Goal: Transaction & Acquisition: Download file/media

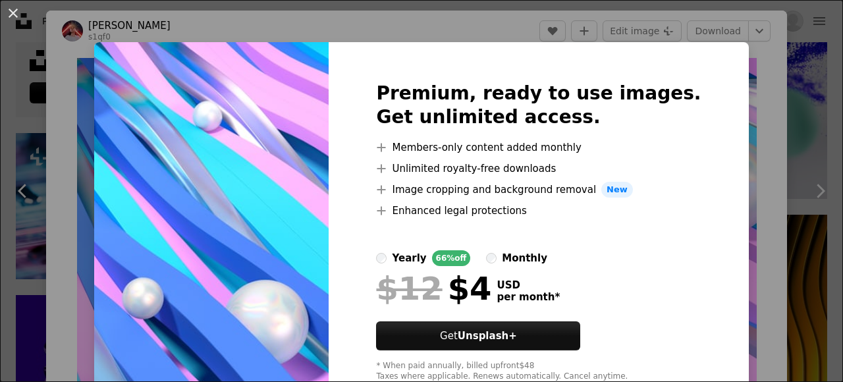
click at [758, 83] on div "An X shape Premium, ready to use images. Get unlimited access. A plus sign Memb…" at bounding box center [421, 191] width 843 height 382
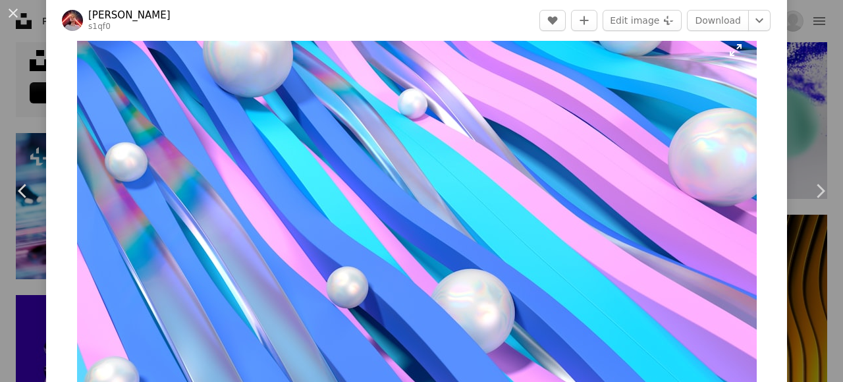
scroll to position [28, 0]
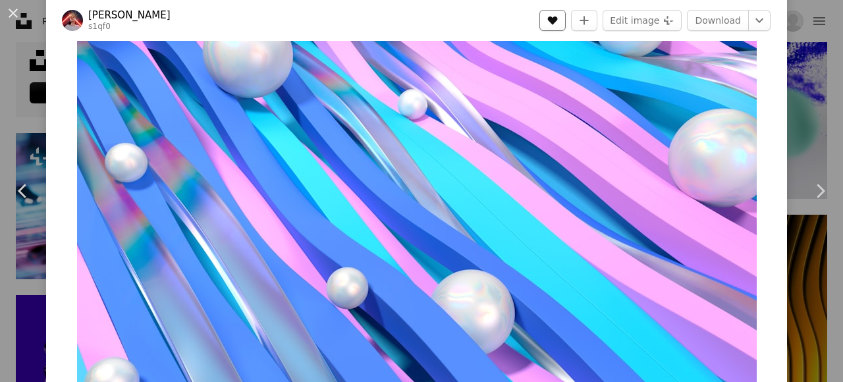
click at [542, 11] on button "A heart" at bounding box center [552, 20] width 26 height 21
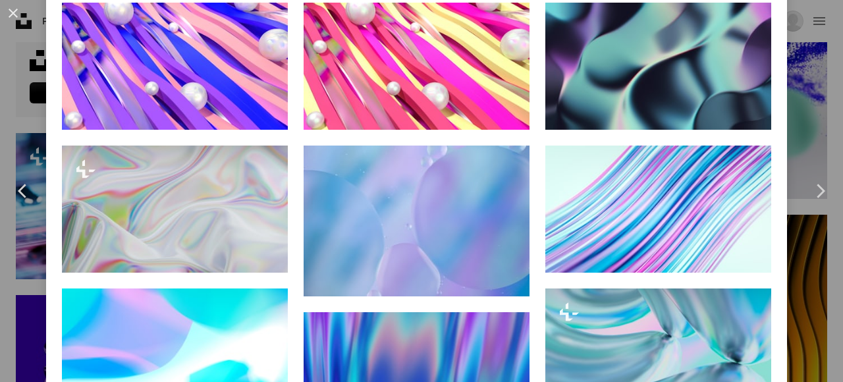
scroll to position [910, 0]
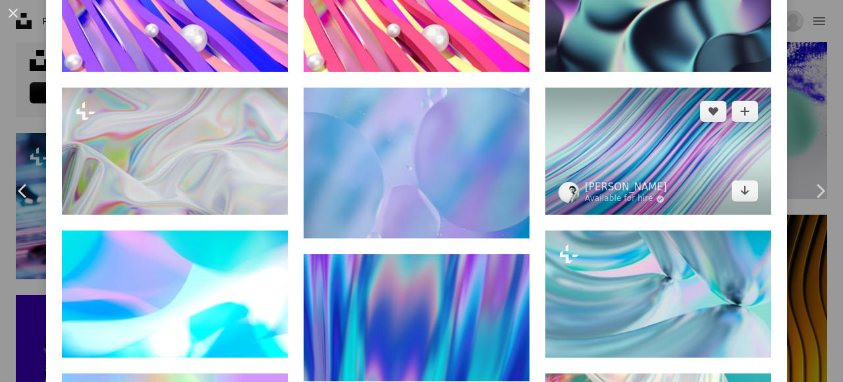
click at [641, 117] on img at bounding box center [658, 151] width 226 height 127
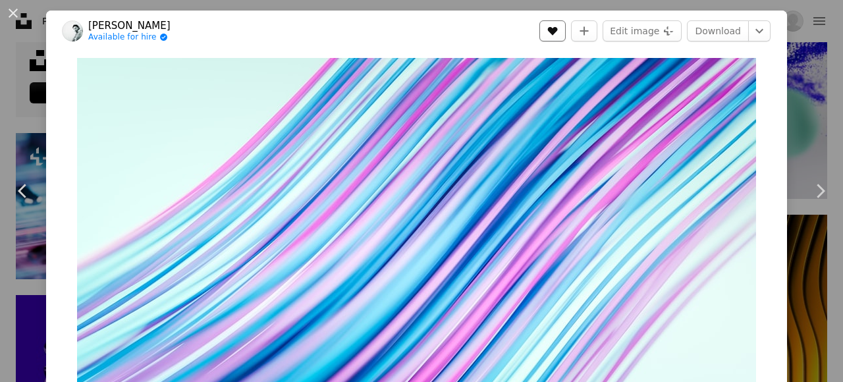
click at [556, 22] on button "A heart" at bounding box center [552, 30] width 26 height 21
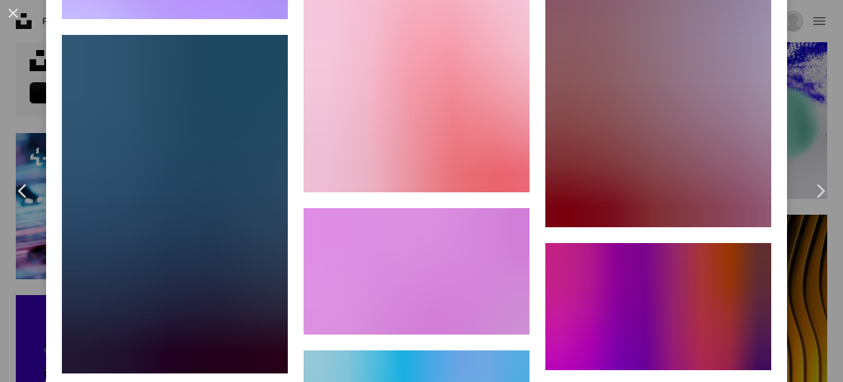
scroll to position [5110, 0]
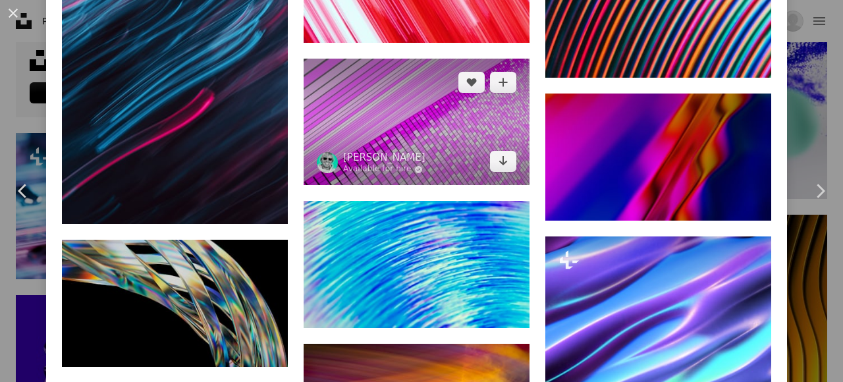
click at [398, 86] on img at bounding box center [416, 122] width 226 height 127
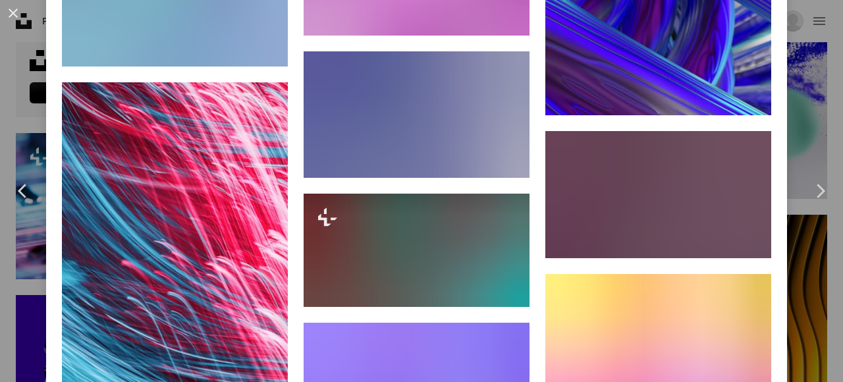
scroll to position [4003, 0]
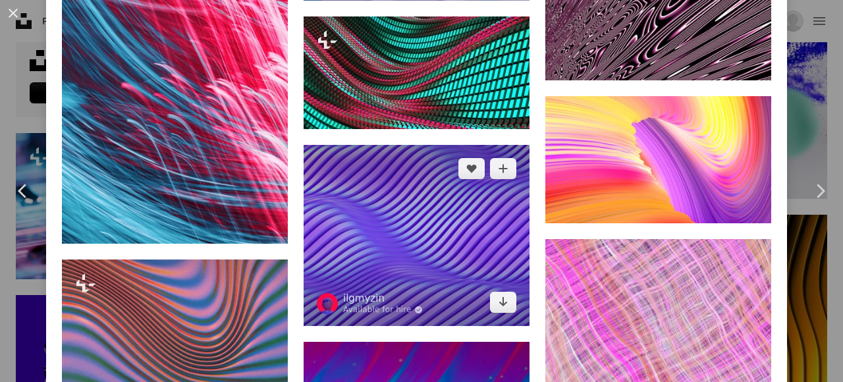
click at [438, 234] on img at bounding box center [416, 235] width 226 height 180
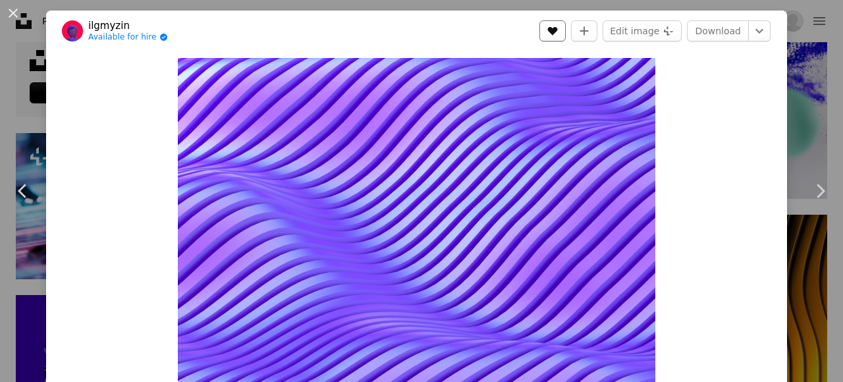
click at [554, 30] on icon "Like" at bounding box center [553, 31] width 10 height 9
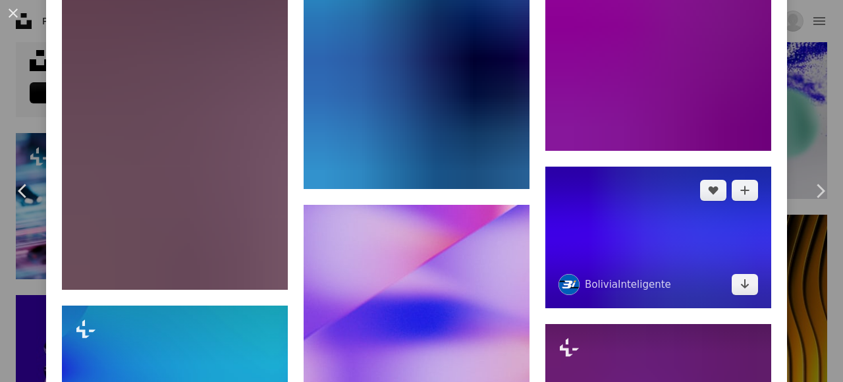
scroll to position [2301, 0]
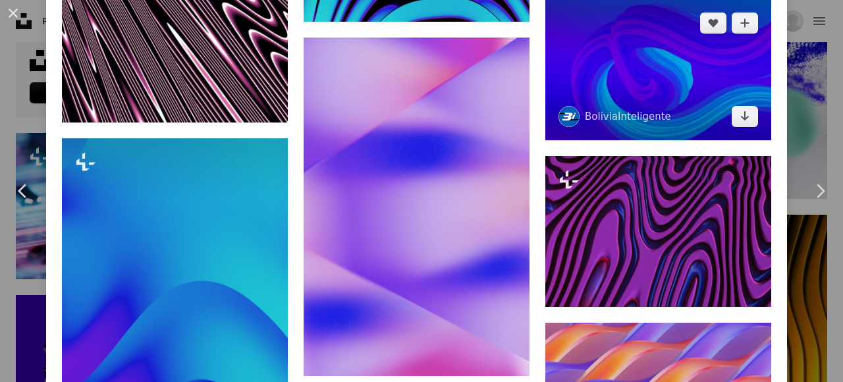
click at [691, 54] on img at bounding box center [658, 69] width 226 height 141
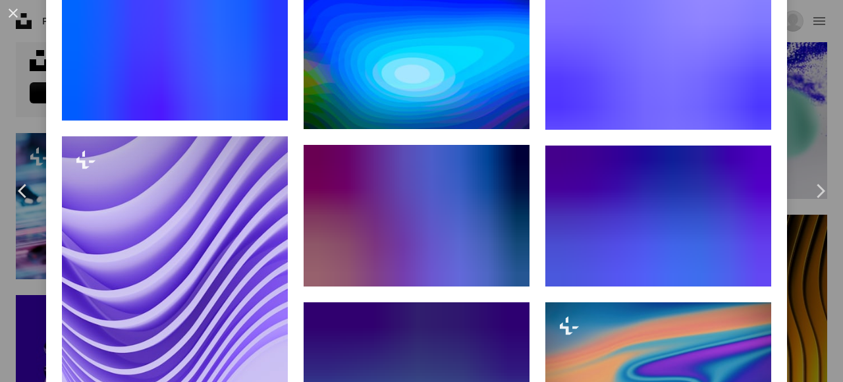
scroll to position [957, 0]
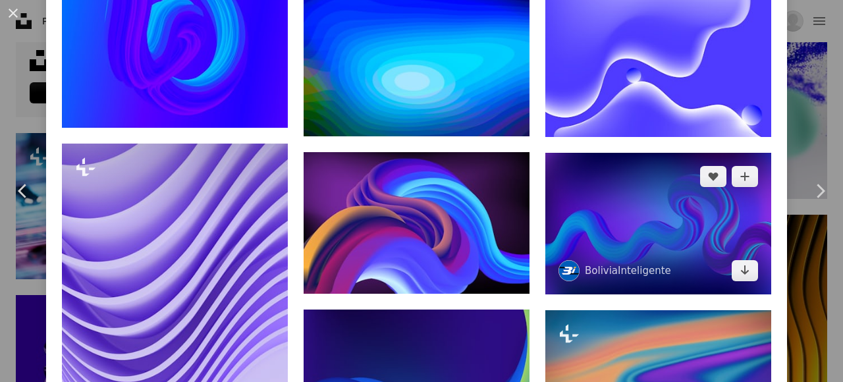
click at [594, 213] on img at bounding box center [658, 223] width 226 height 141
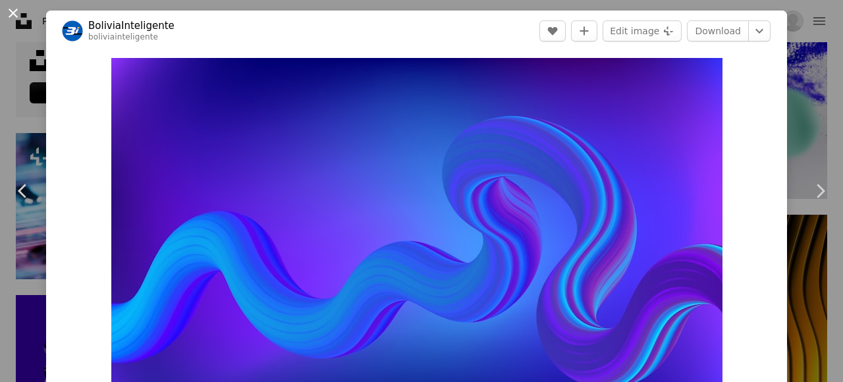
click at [16, 16] on button "An X shape" at bounding box center [13, 13] width 16 height 16
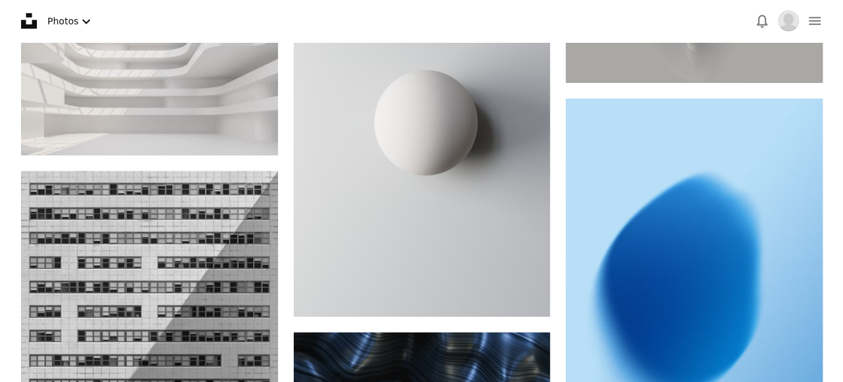
scroll to position [1598, 0]
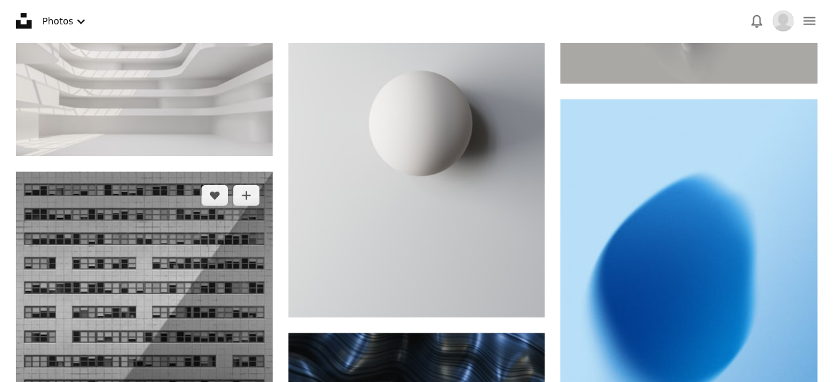
click at [177, 248] on img at bounding box center [144, 300] width 257 height 257
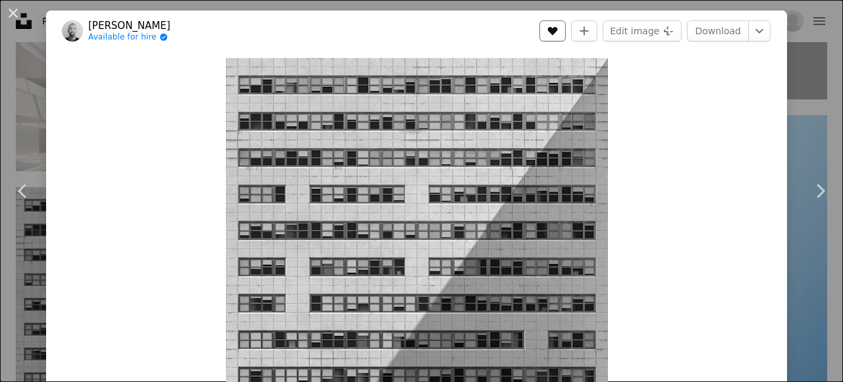
click at [558, 35] on button "A heart" at bounding box center [552, 30] width 26 height 21
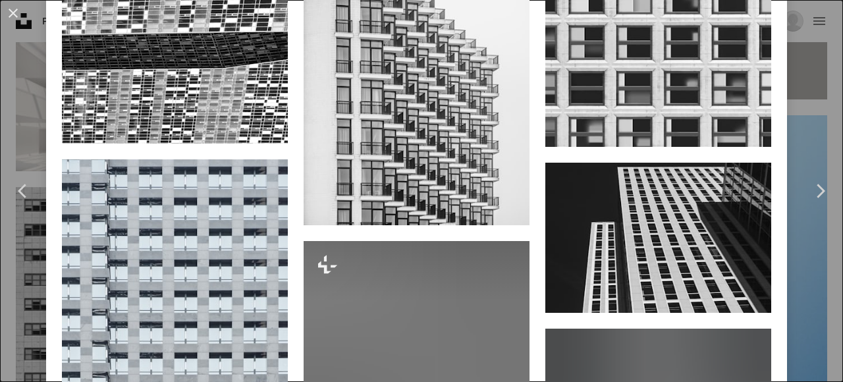
scroll to position [1885, 0]
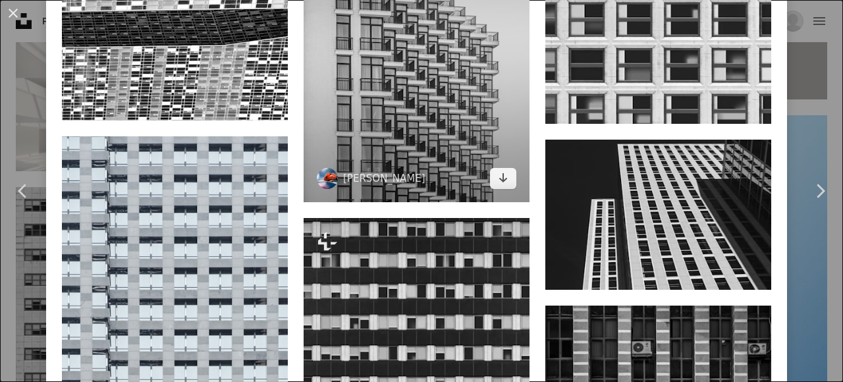
click at [466, 144] on img at bounding box center [416, 50] width 226 height 303
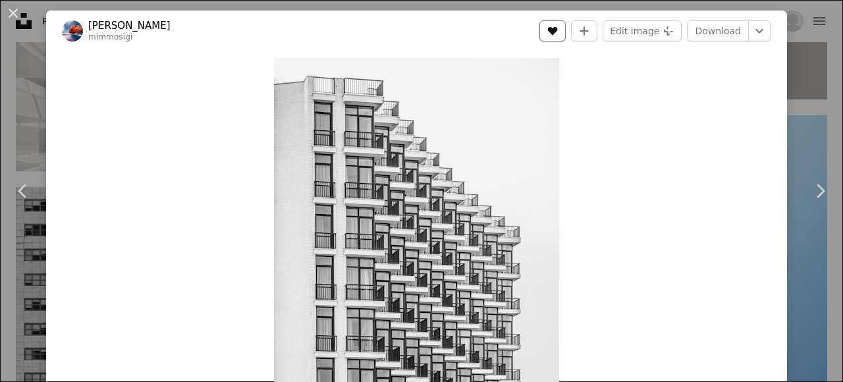
click at [562, 28] on button "A heart" at bounding box center [552, 30] width 26 height 21
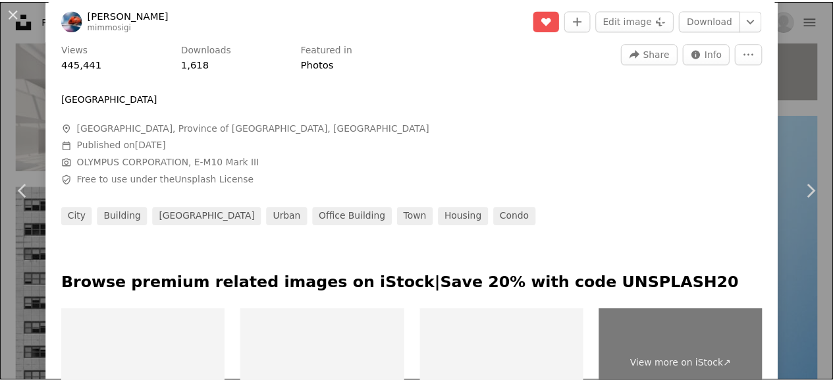
scroll to position [409, 0]
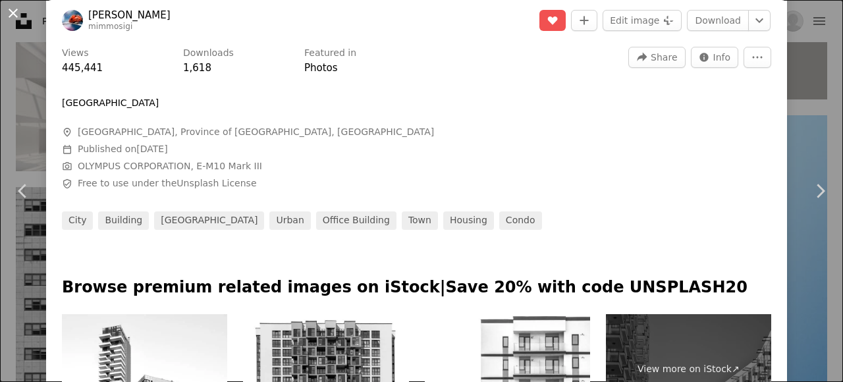
click at [14, 17] on button "An X shape" at bounding box center [13, 13] width 16 height 16
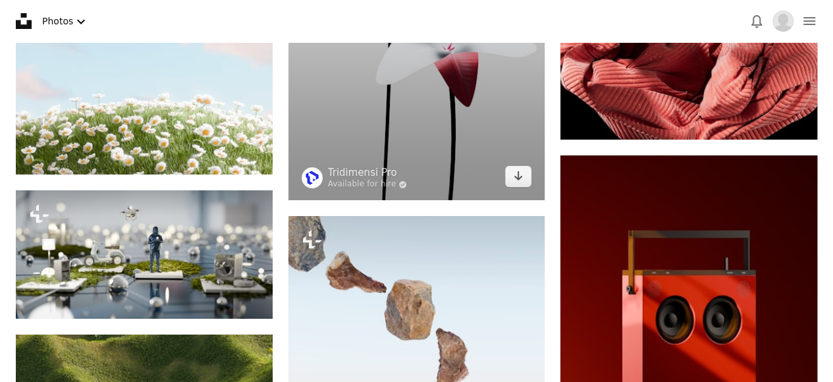
scroll to position [4919, 0]
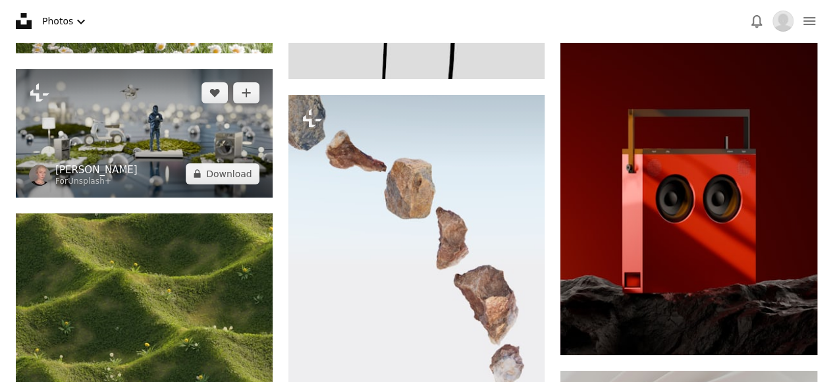
click at [132, 166] on link "[PERSON_NAME]" at bounding box center [96, 169] width 82 height 13
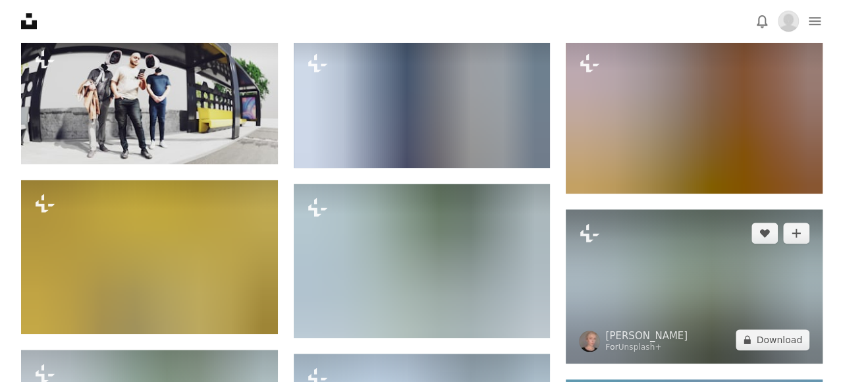
scroll to position [3012, 0]
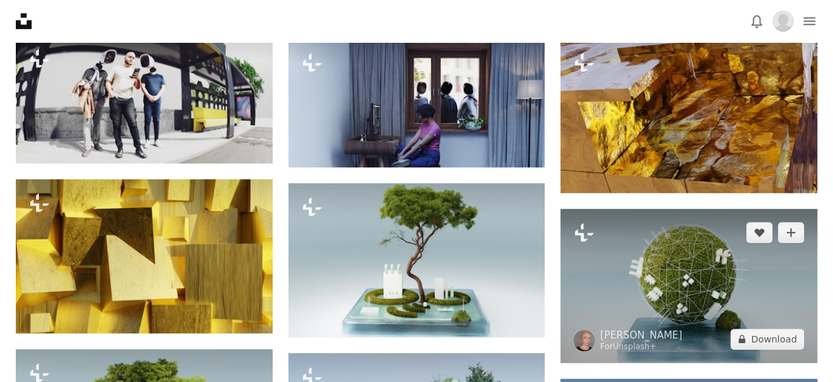
click at [634, 270] on img at bounding box center [688, 286] width 257 height 154
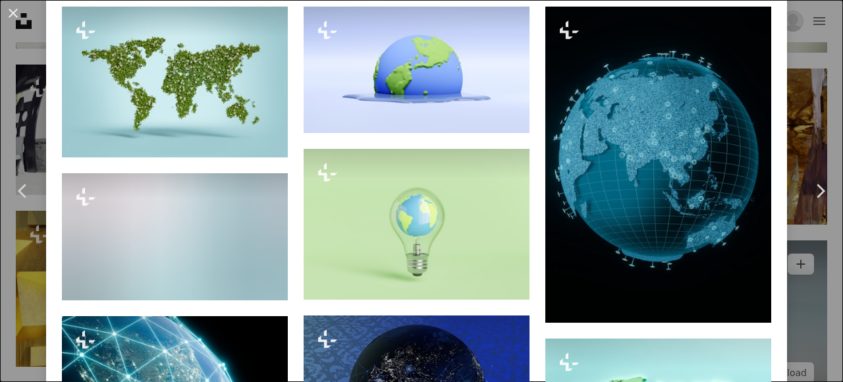
scroll to position [968, 0]
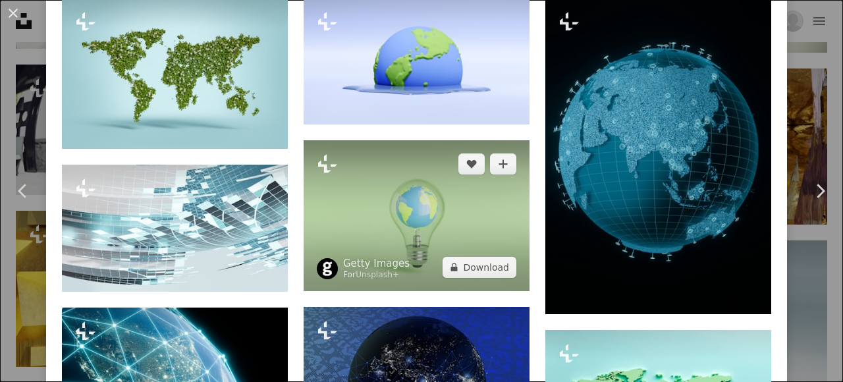
click at [406, 201] on img at bounding box center [416, 215] width 226 height 151
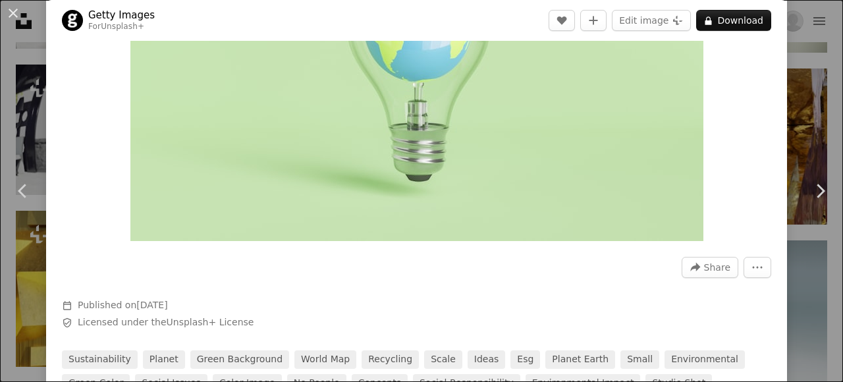
scroll to position [210, 0]
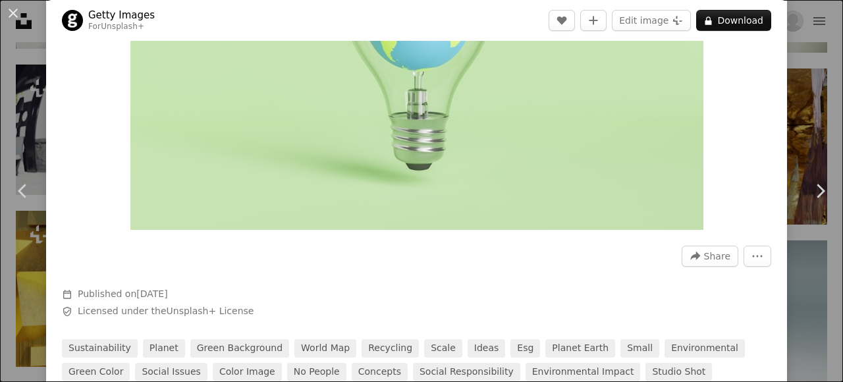
click at [167, 213] on img "Zoom in on this image" at bounding box center [416, 39] width 573 height 382
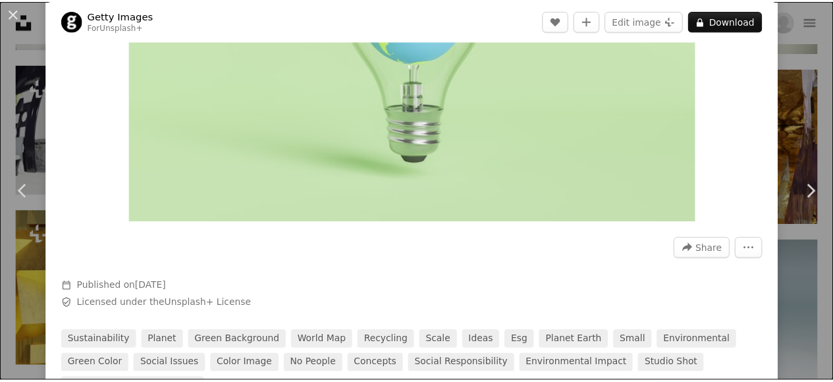
scroll to position [0, 0]
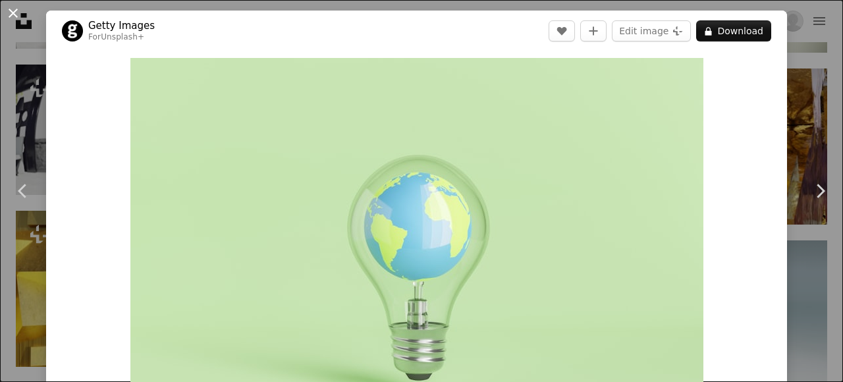
click at [5, 16] on button "An X shape" at bounding box center [13, 13] width 16 height 16
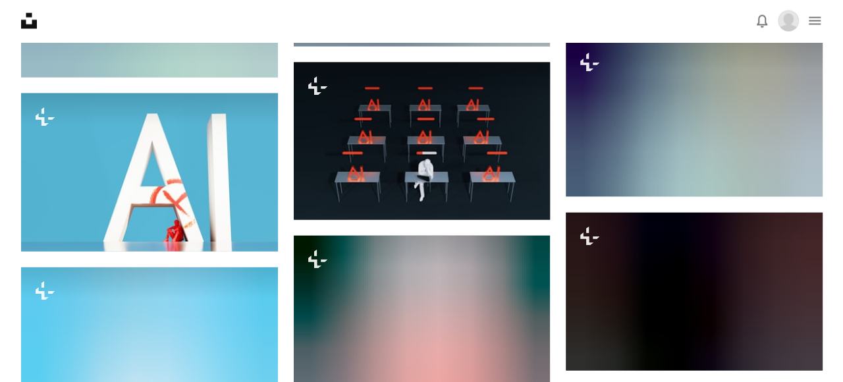
scroll to position [3800, 0]
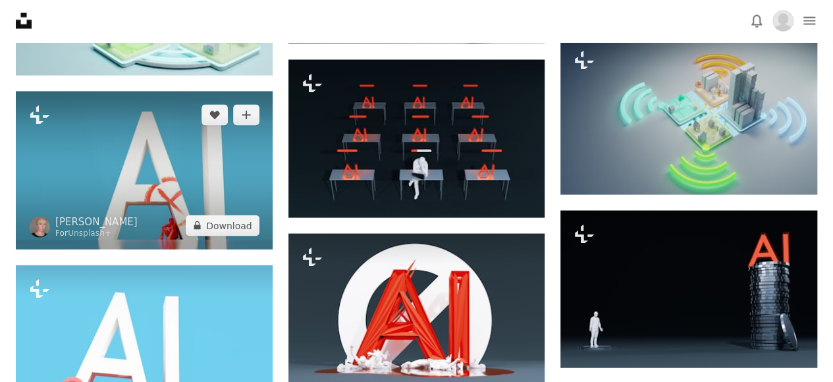
click at [144, 153] on img at bounding box center [144, 171] width 257 height 158
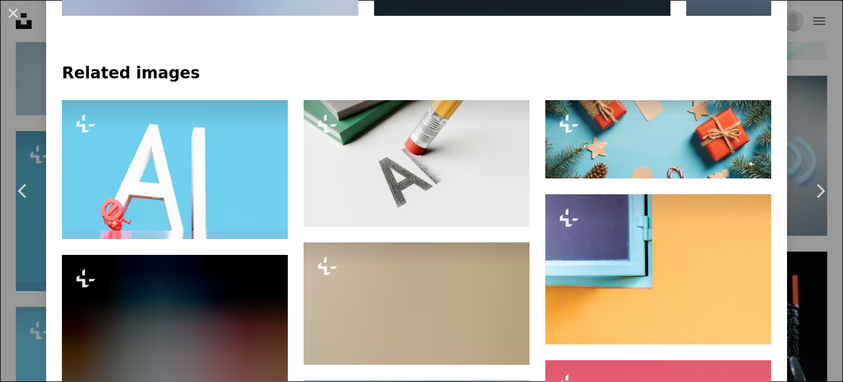
scroll to position [930, 0]
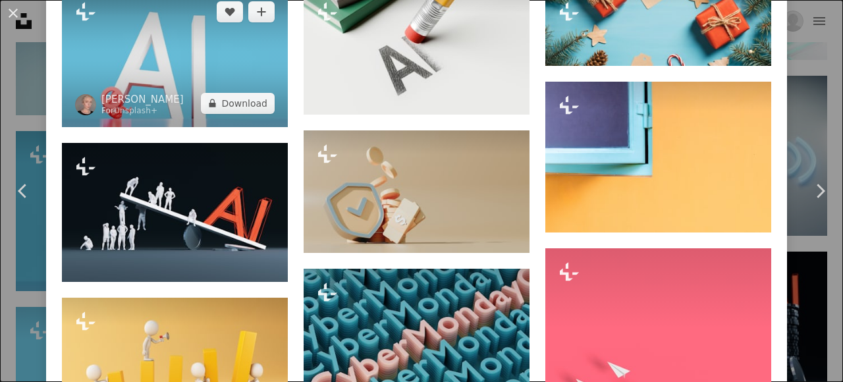
click at [174, 60] on img at bounding box center [175, 57] width 226 height 139
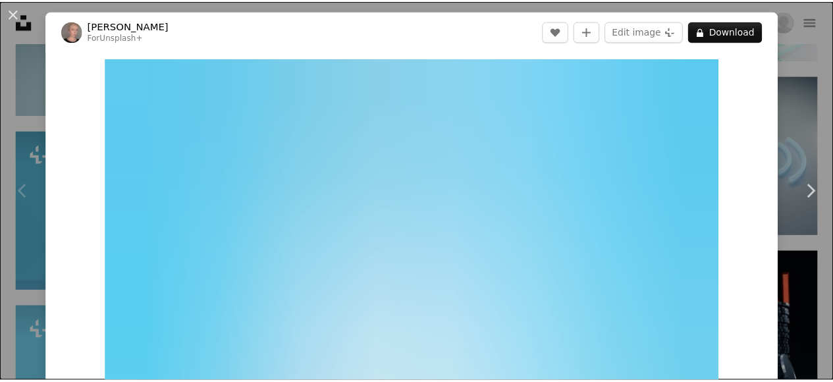
scroll to position [183, 0]
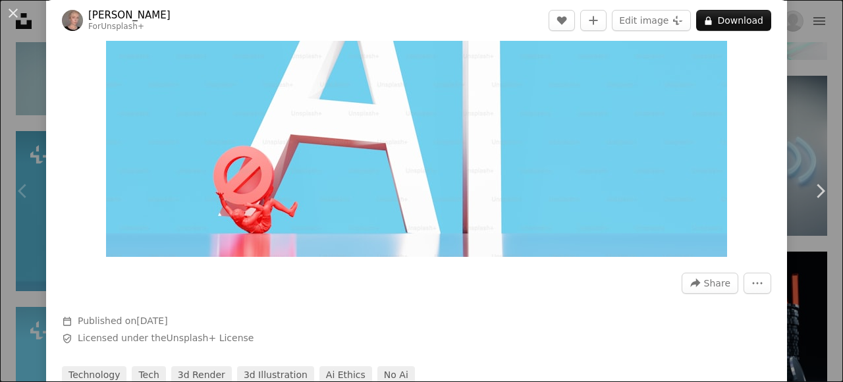
click at [145, 234] on img "Zoom in on this image" at bounding box center [416, 66] width 621 height 382
click at [751, 282] on icon "More Actions" at bounding box center [757, 283] width 12 height 12
click at [13, 12] on button "An X shape" at bounding box center [13, 13] width 16 height 16
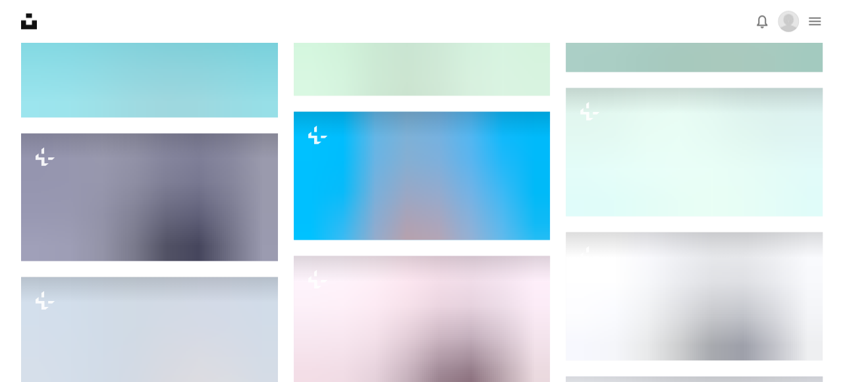
scroll to position [6078, 0]
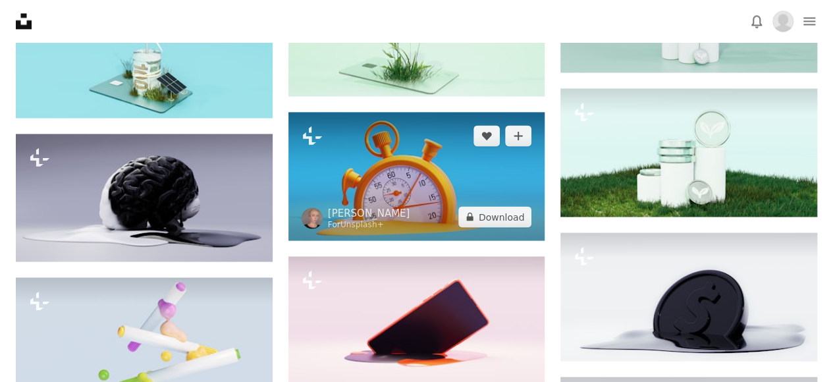
click at [429, 166] on img at bounding box center [416, 176] width 257 height 128
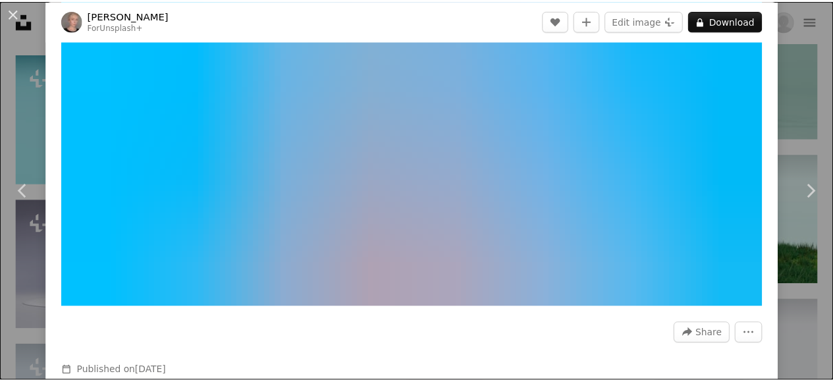
scroll to position [109, 0]
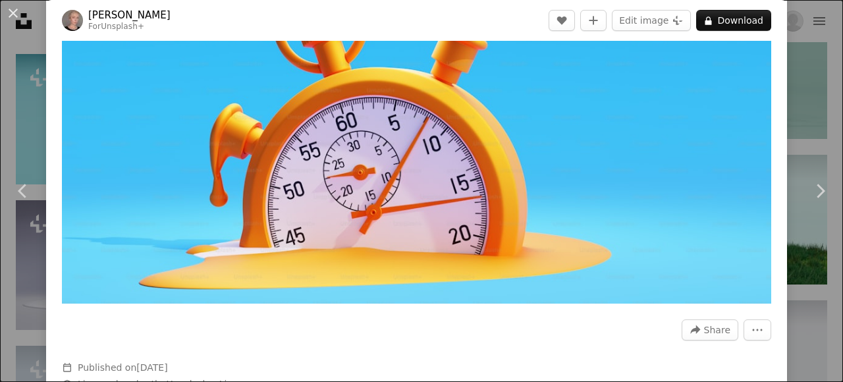
click at [127, 281] on img "Zoom in on this image" at bounding box center [416, 126] width 709 height 355
click at [120, 280] on img "Zoom in on this image" at bounding box center [416, 126] width 709 height 355
click at [5, 9] on button "An X shape" at bounding box center [13, 13] width 16 height 16
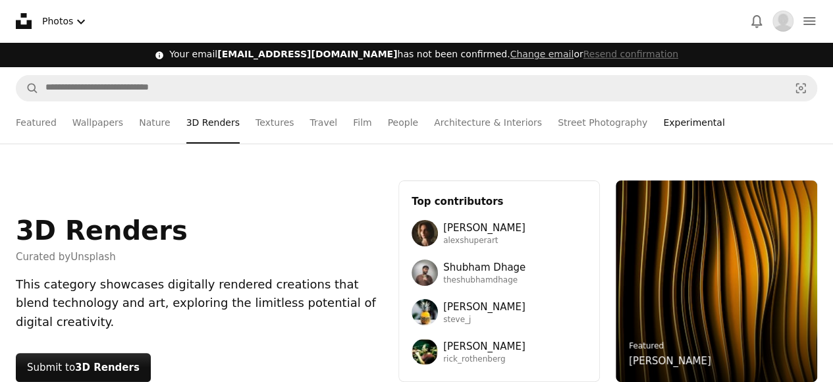
click at [663, 126] on link "Experimental" at bounding box center [693, 122] width 61 height 42
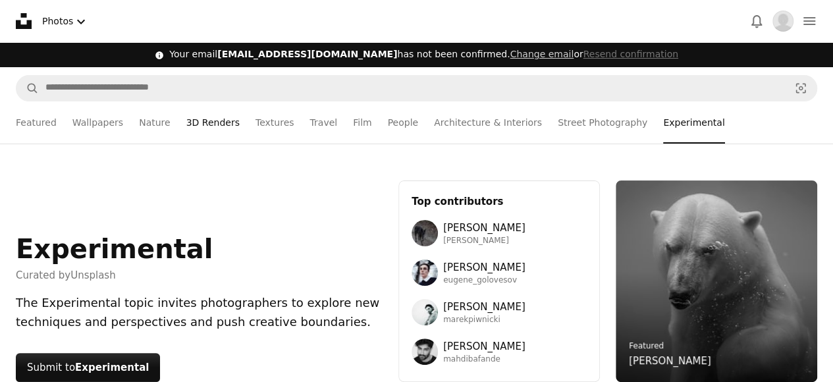
click at [196, 124] on link "3D Renders" at bounding box center [212, 122] width 53 height 42
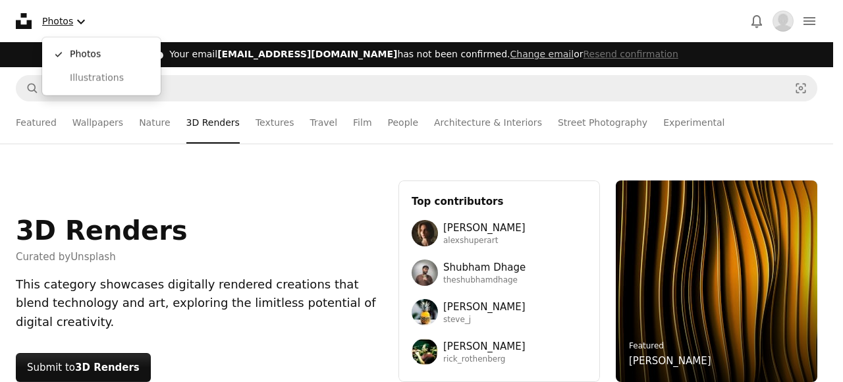
click at [80, 20] on icon "Chevron down" at bounding box center [81, 22] width 16 height 16
click at [95, 76] on span "Illustrations" at bounding box center [110, 78] width 80 height 13
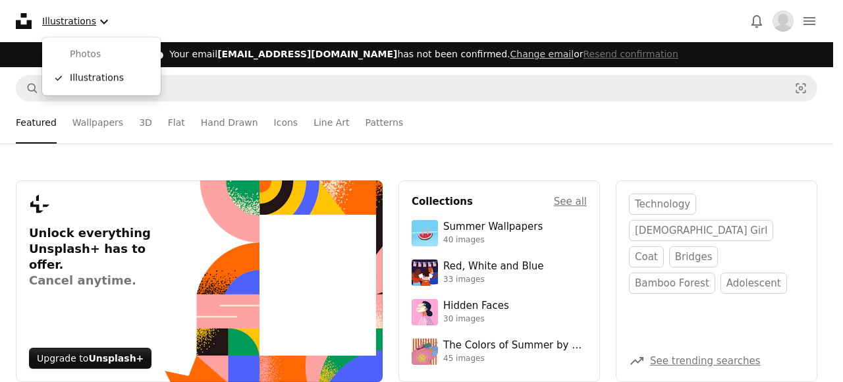
click at [96, 24] on icon "Chevron down" at bounding box center [104, 22] width 16 height 16
click at [96, 53] on span "Photos" at bounding box center [110, 54] width 80 height 13
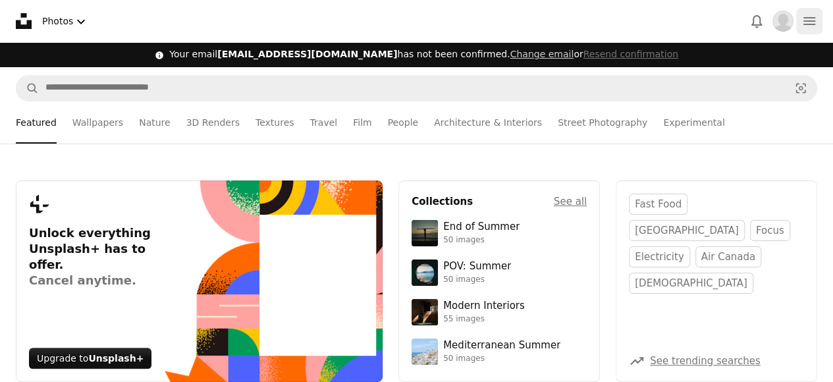
click at [808, 13] on icon "navigation menu" at bounding box center [809, 21] width 16 height 16
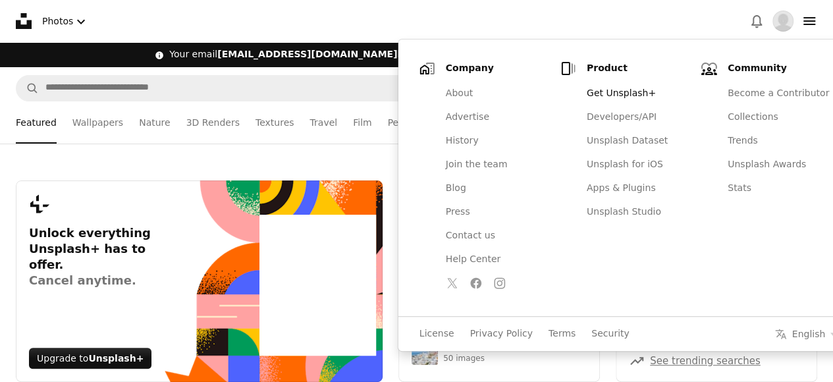
click at [300, 155] on div "Plus sign for Unsplash+ Unlock everything Unsplash+ has to offer. Cancel anytim…" at bounding box center [416, 281] width 833 height 275
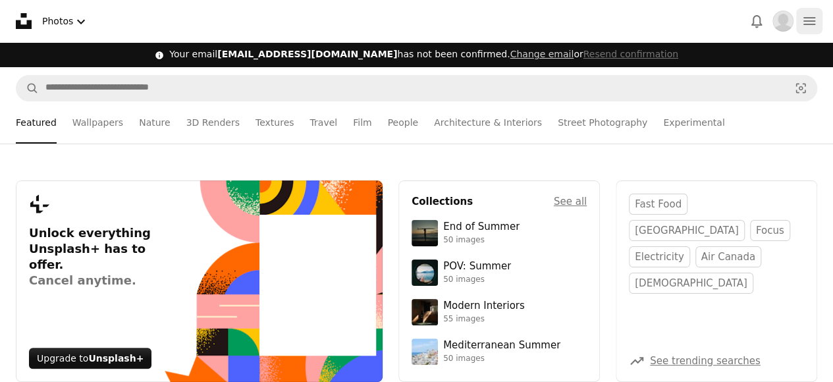
click at [805, 32] on button "navigation menu" at bounding box center [809, 21] width 26 height 26
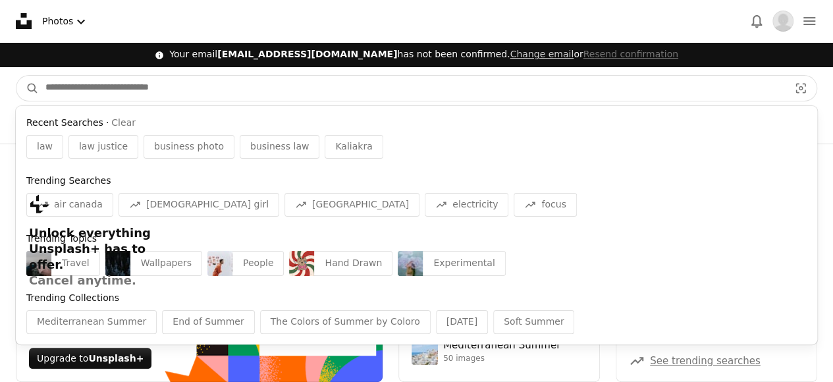
click at [257, 93] on input "Find visuals sitewide" at bounding box center [412, 88] width 746 height 25
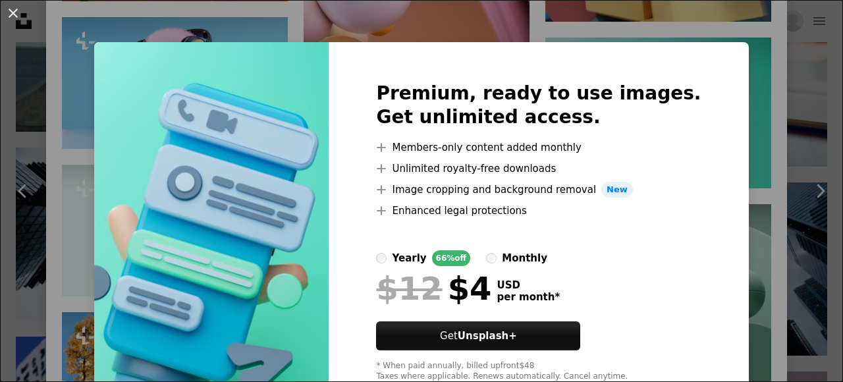
scroll to position [41, 0]
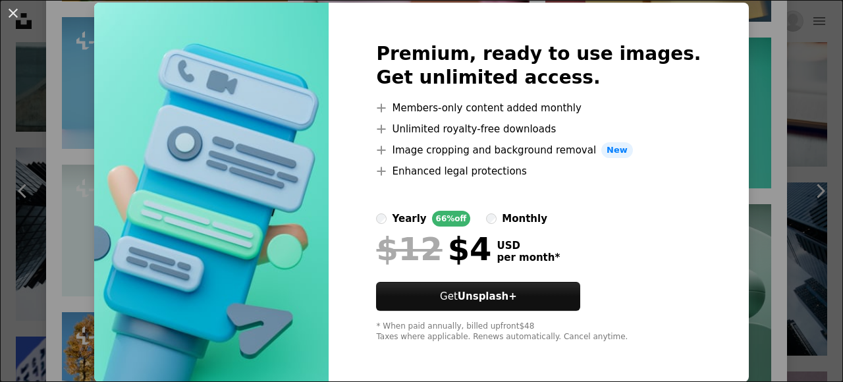
click at [153, 360] on img at bounding box center [211, 192] width 234 height 379
click at [770, 80] on div "An X shape Premium, ready to use images. Get unlimited access. A plus sign Memb…" at bounding box center [421, 191] width 843 height 382
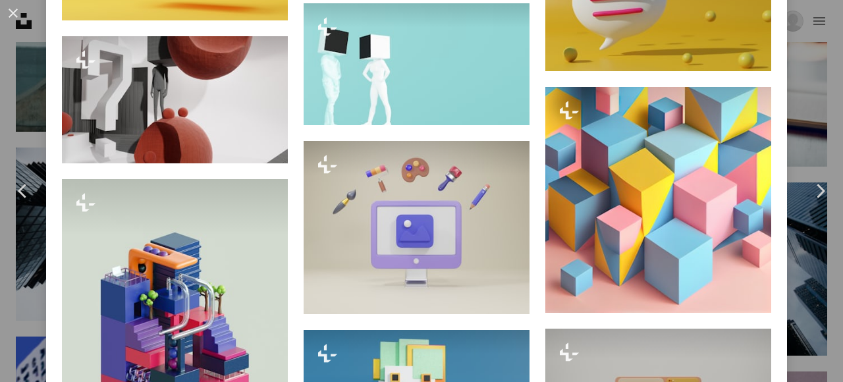
scroll to position [2435, 0]
